Goal: Information Seeking & Learning: Learn about a topic

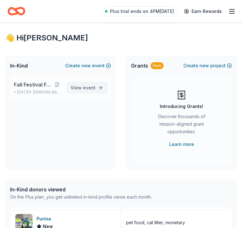
click at [81, 88] on span "View event" at bounding box center [83, 88] width 25 height 8
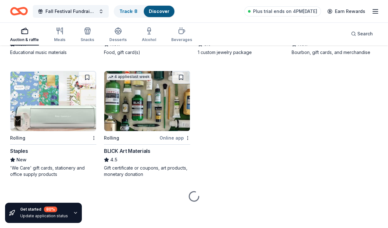
scroll to position [886, 0]
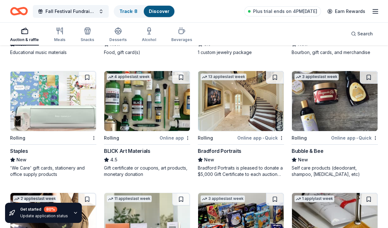
click at [265, 12] on icon "button" at bounding box center [375, 12] width 8 height 8
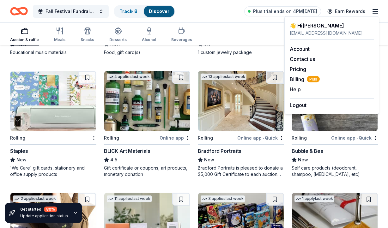
click at [265, 12] on icon "button" at bounding box center [375, 12] width 8 height 8
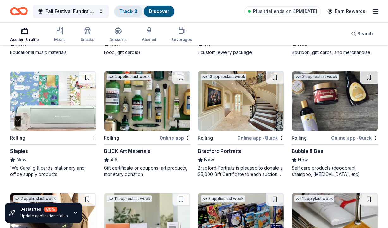
click at [127, 11] on link "Track · 8" at bounding box center [128, 11] width 18 height 5
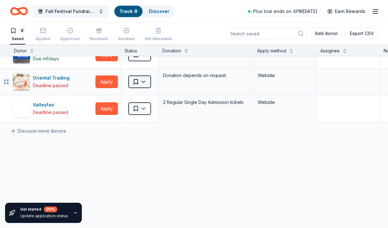
scroll to position [150, 0]
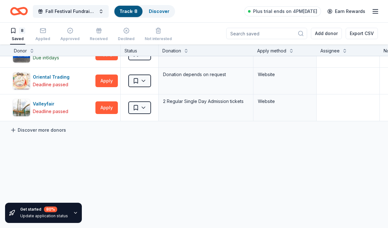
click at [46, 130] on link "Discover more donors" at bounding box center [38, 130] width 56 height 8
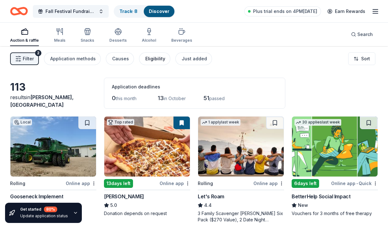
click at [153, 55] on div "Eligibility" at bounding box center [155, 59] width 20 height 8
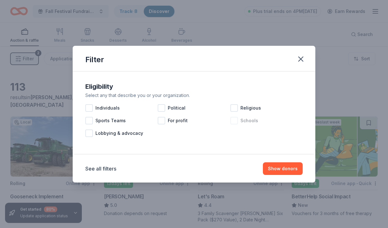
click at [234, 119] on div at bounding box center [234, 121] width 8 height 8
click at [265, 168] on button "Show 108 donors" at bounding box center [278, 168] width 48 height 13
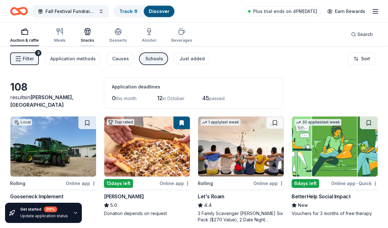
click at [85, 33] on icon "button" at bounding box center [88, 32] width 8 height 8
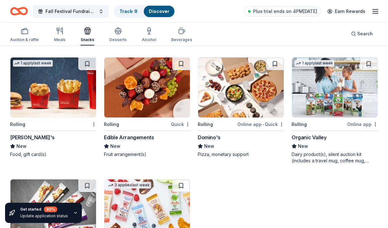
scroll to position [775, 0]
